Goal: Task Accomplishment & Management: Manage account settings

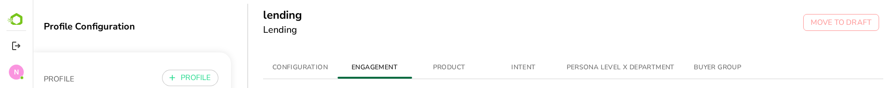
drag, startPoint x: 435, startPoint y: 36, endPoint x: 425, endPoint y: 39, distance: 10.7
click at [436, 36] on div "lending Lending MOVE TO DRAFT" at bounding box center [571, 24] width 646 height 48
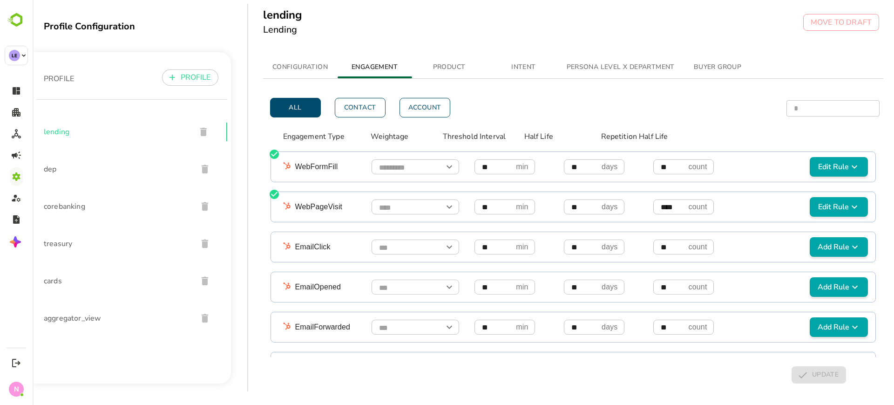
click at [63, 87] on span "aggregator_view" at bounding box center [117, 317] width 146 height 11
click at [53, 87] on span "cards" at bounding box center [117, 280] width 146 height 11
click at [458, 74] on button "PRODUCT" at bounding box center [449, 67] width 74 height 22
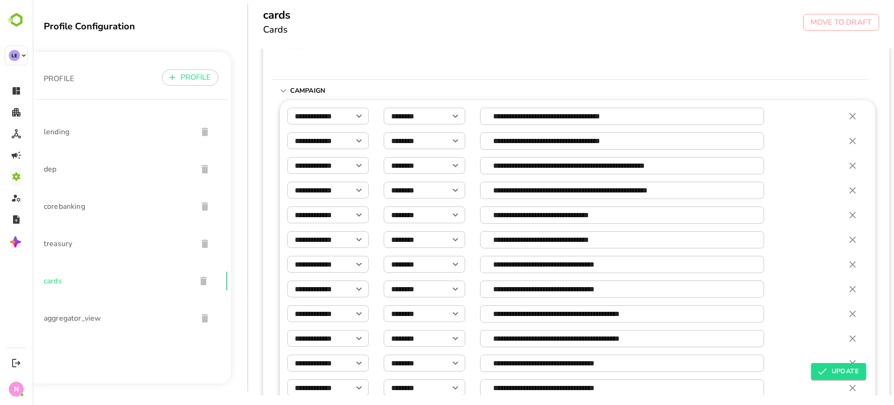
scroll to position [797, 0]
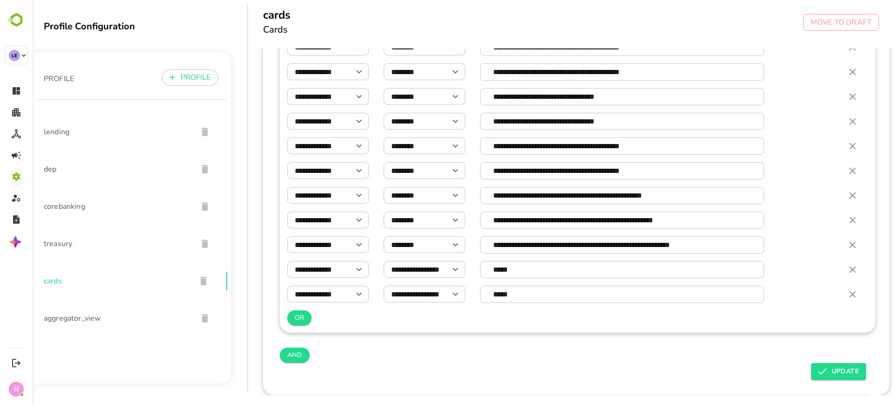
click at [847, 87] on icon "button" at bounding box center [852, 269] width 11 height 11
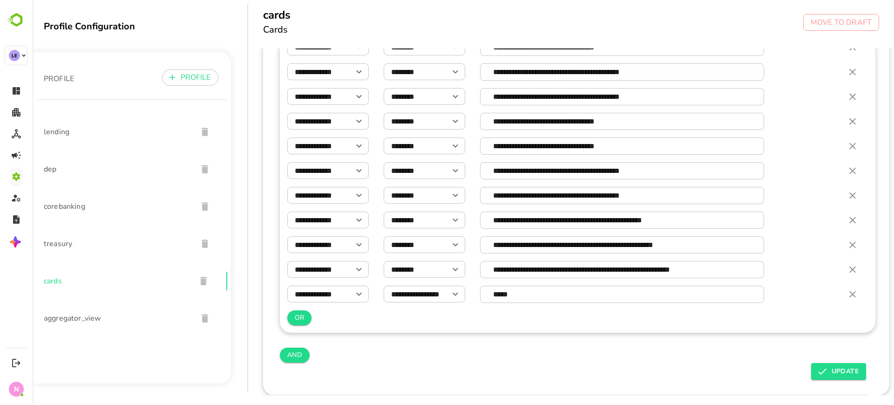
scroll to position [772, 0]
click at [848, 87] on icon "button" at bounding box center [852, 294] width 11 height 11
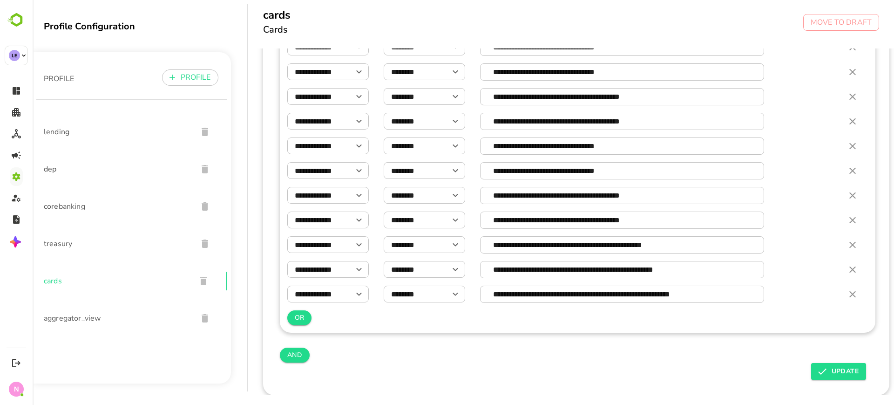
click at [830, 87] on span "UPDATE" at bounding box center [839, 371] width 40 height 11
click at [81, 87] on div "**********" at bounding box center [463, 197] width 861 height 395
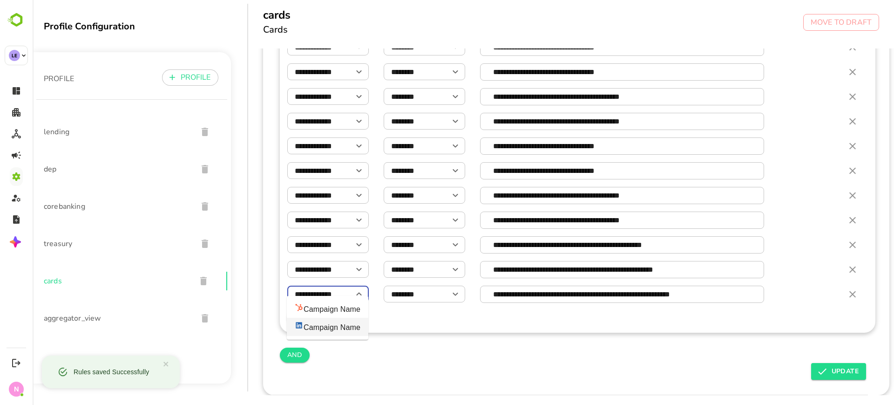
click at [434, 87] on div "**********" at bounding box center [578, 135] width 596 height 504
click at [92, 87] on span "aggregator_view" at bounding box center [117, 317] width 146 height 11
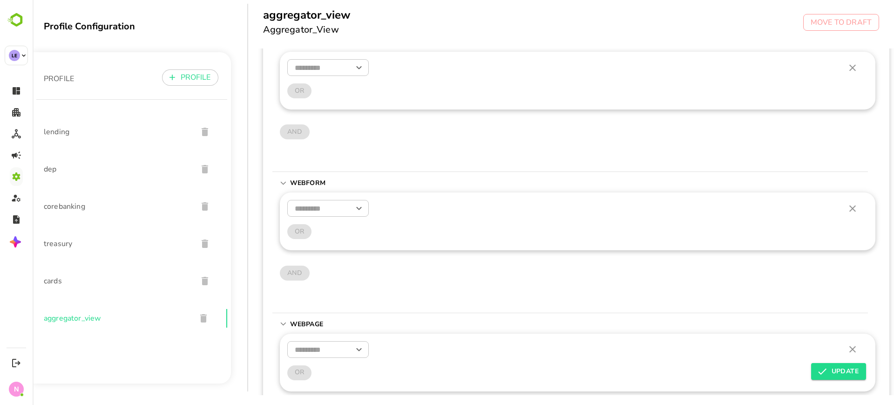
scroll to position [0, 0]
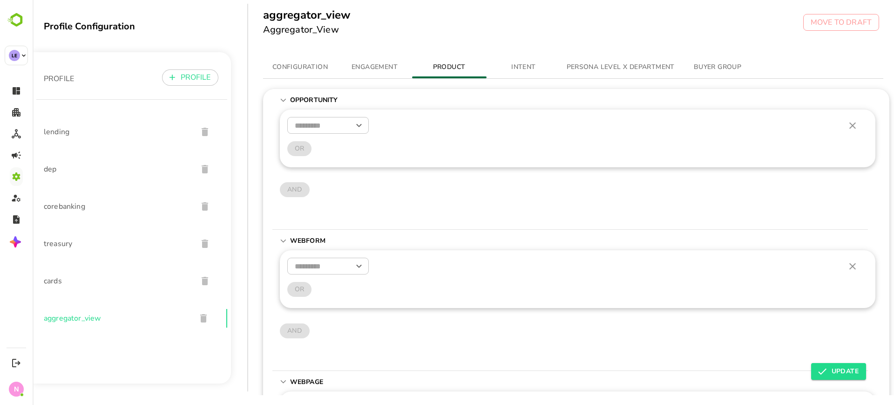
click at [54, 87] on span "dep" at bounding box center [117, 168] width 146 height 11
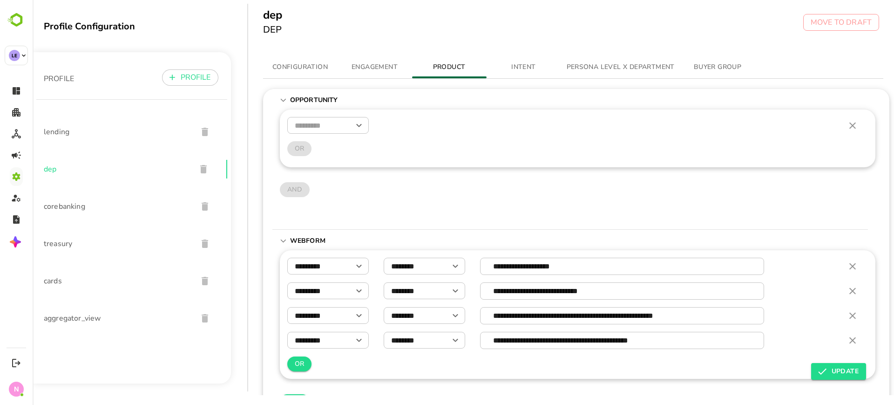
click at [65, 87] on span "lending" at bounding box center [117, 131] width 146 height 11
